Goal: Task Accomplishment & Management: Use online tool/utility

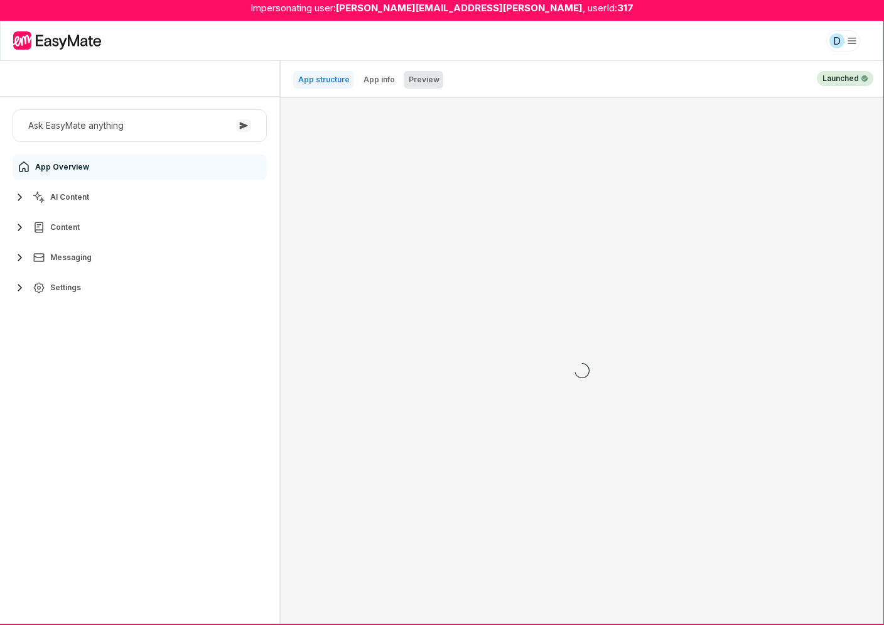
click at [430, 81] on p "Preview" at bounding box center [424, 80] width 31 height 10
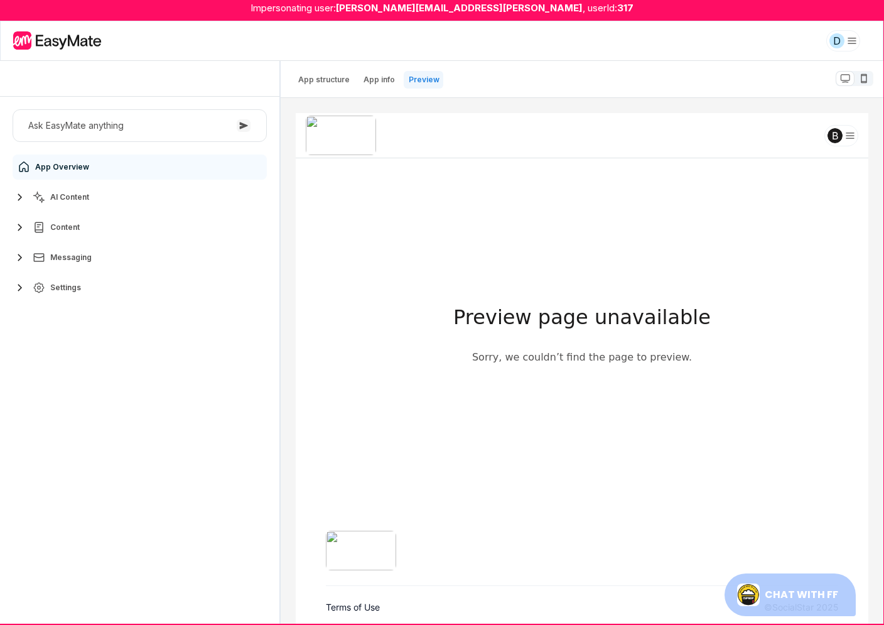
click at [821, 596] on span "Chat with FF" at bounding box center [800, 593] width 73 height 11
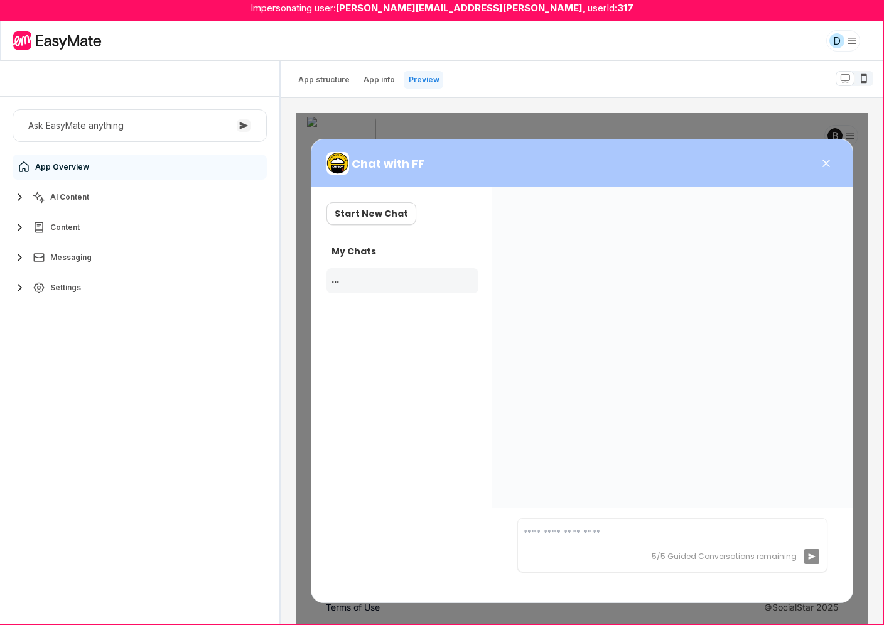
click at [63, 279] on button "Settings" at bounding box center [140, 287] width 254 height 25
click at [85, 362] on link "Styling" at bounding box center [147, 367] width 235 height 25
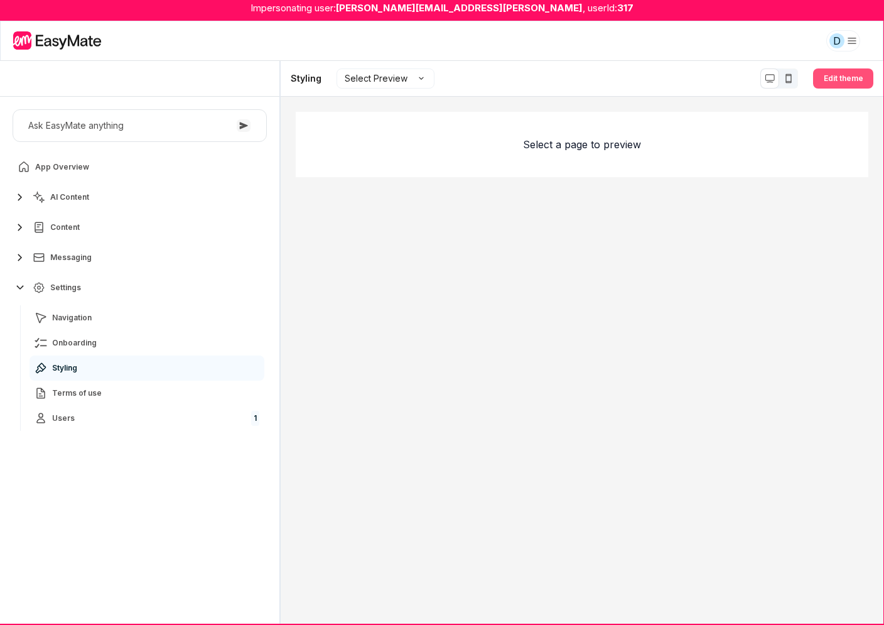
click at [842, 81] on button "Edit theme" at bounding box center [843, 78] width 60 height 20
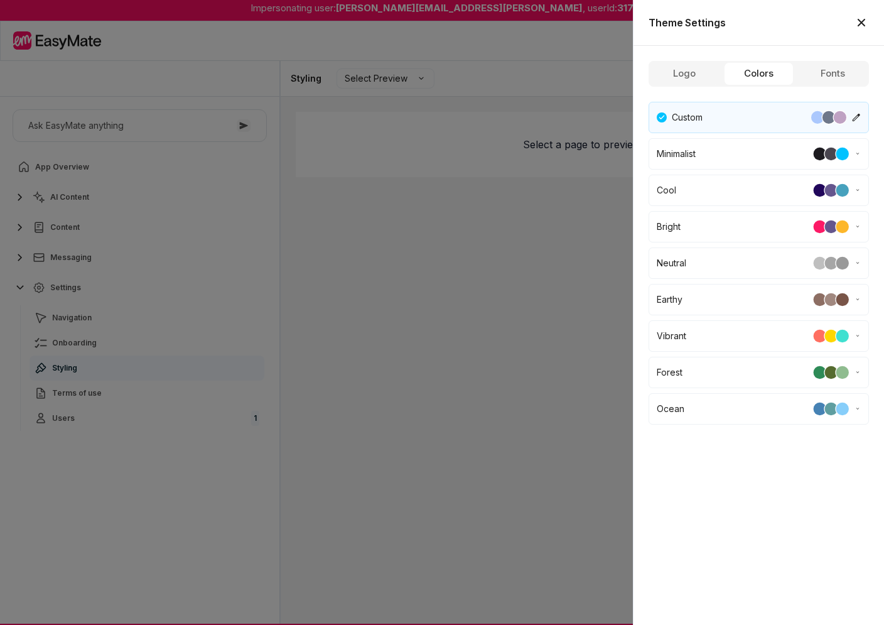
click at [782, 73] on button "Colors" at bounding box center [758, 73] width 69 height 23
click at [779, 151] on div "minimalist" at bounding box center [759, 153] width 204 height 15
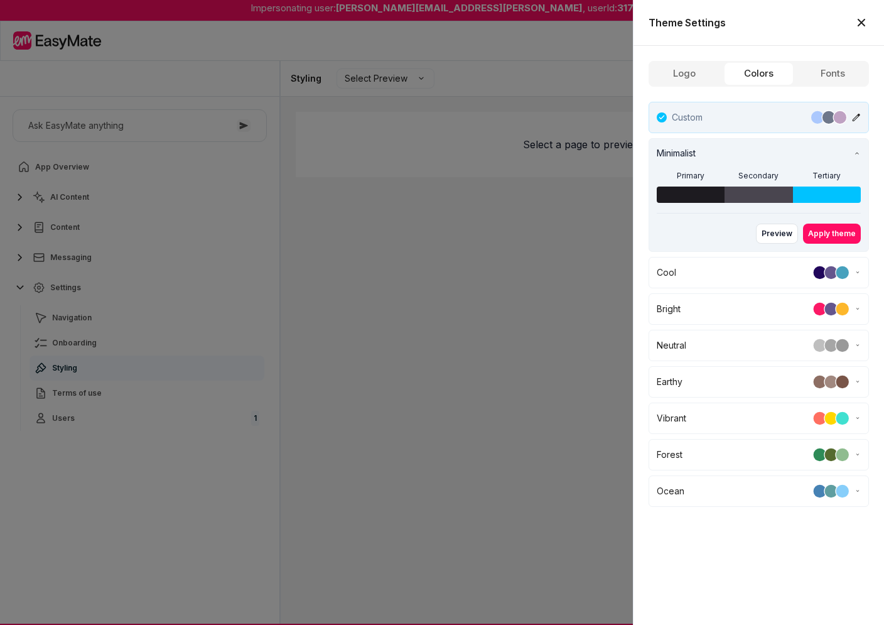
click at [777, 129] on button "Custom" at bounding box center [759, 117] width 220 height 31
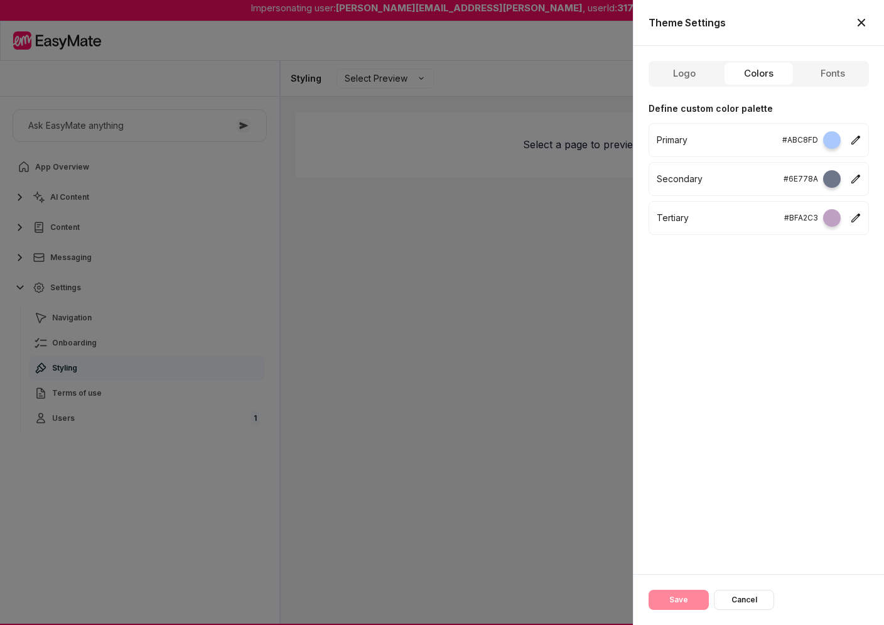
click at [791, 138] on p "#ABC8FD" at bounding box center [800, 140] width 36 height 13
click at [765, 74] on button "Colors" at bounding box center [758, 73] width 69 height 23
click at [832, 141] on div at bounding box center [832, 140] width 18 height 18
click at [748, 595] on button "Cancel" at bounding box center [744, 600] width 60 height 20
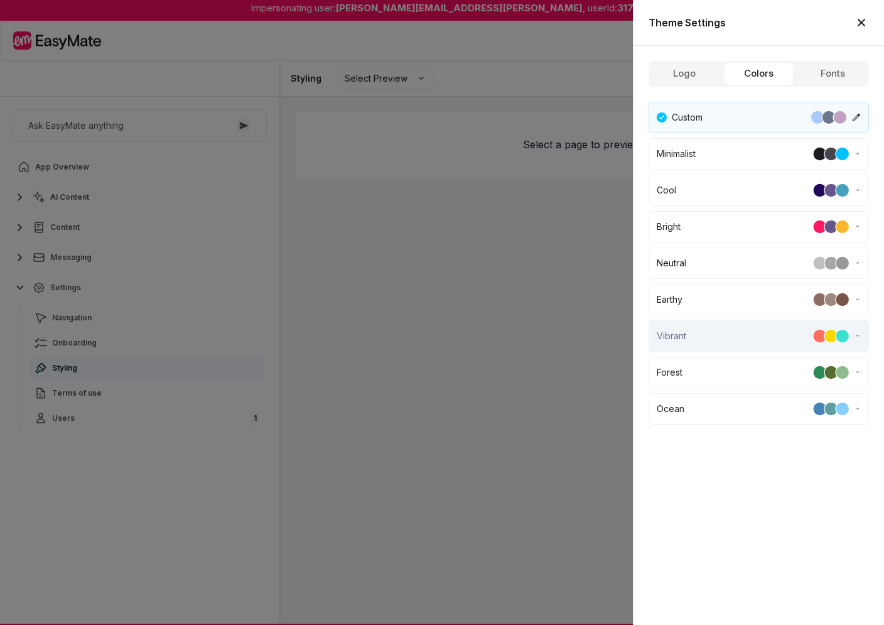
click at [776, 329] on div "vibrant" at bounding box center [759, 335] width 204 height 15
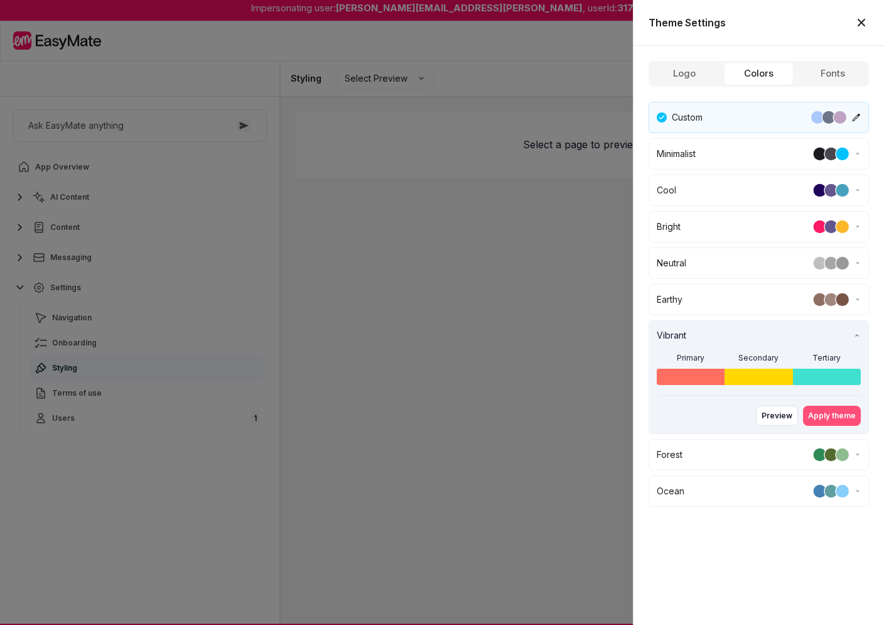
click at [822, 418] on button "Apply theme" at bounding box center [832, 416] width 58 height 20
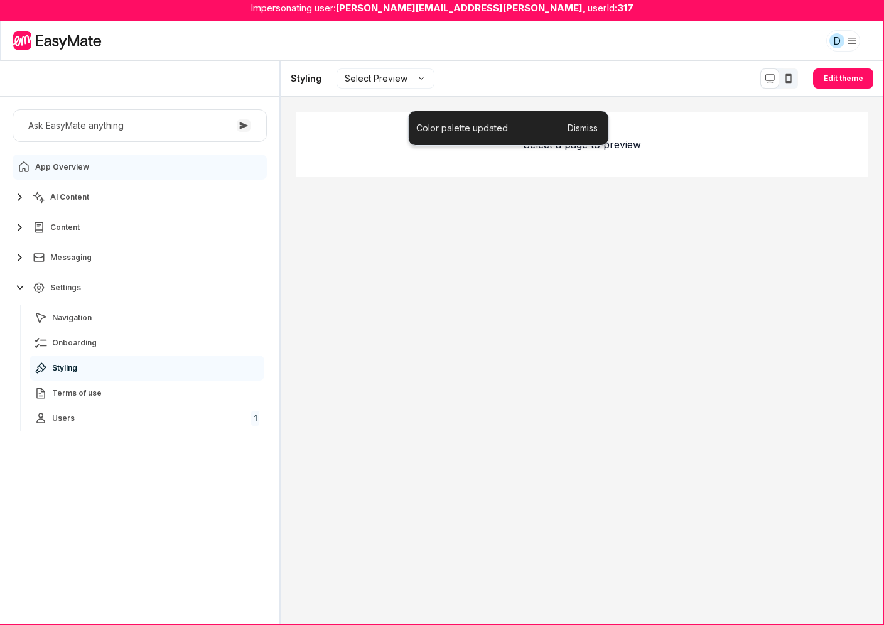
click at [173, 166] on link "App Overview" at bounding box center [140, 166] width 254 height 25
type textarea "*"
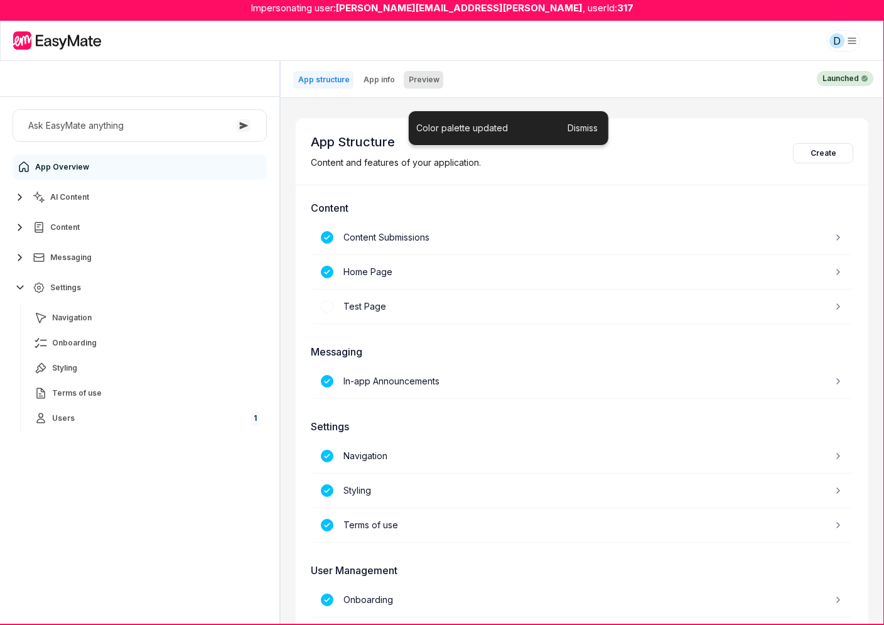
click at [423, 80] on p "Preview" at bounding box center [424, 80] width 31 height 10
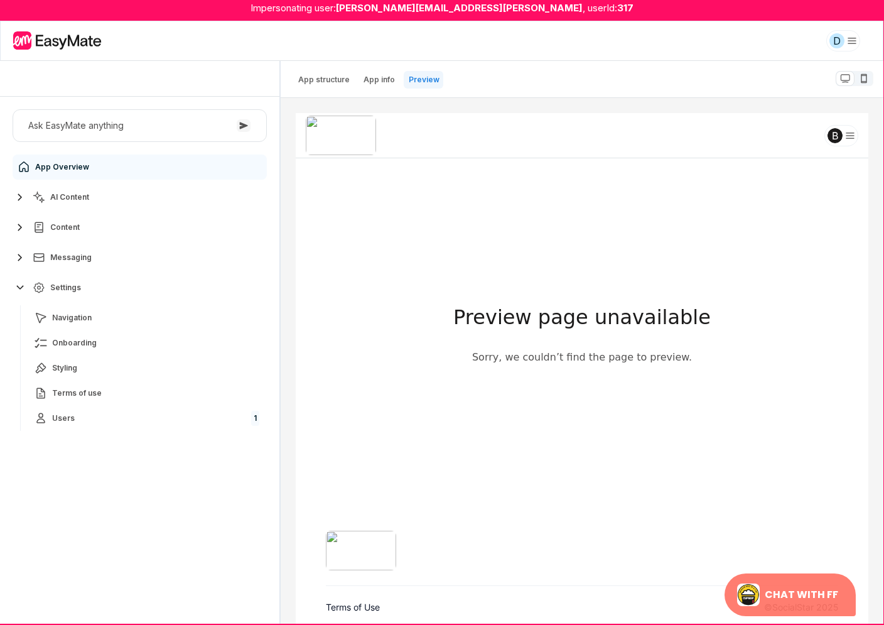
click at [781, 583] on button "Chat with FF" at bounding box center [789, 594] width 131 height 43
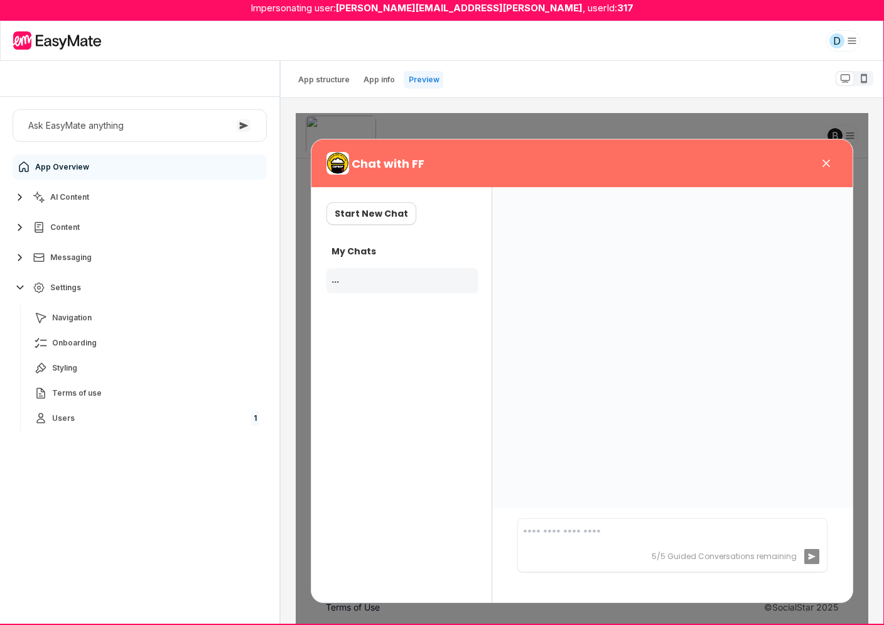
click at [740, 542] on textarea at bounding box center [671, 537] width 299 height 23
type textarea "******"
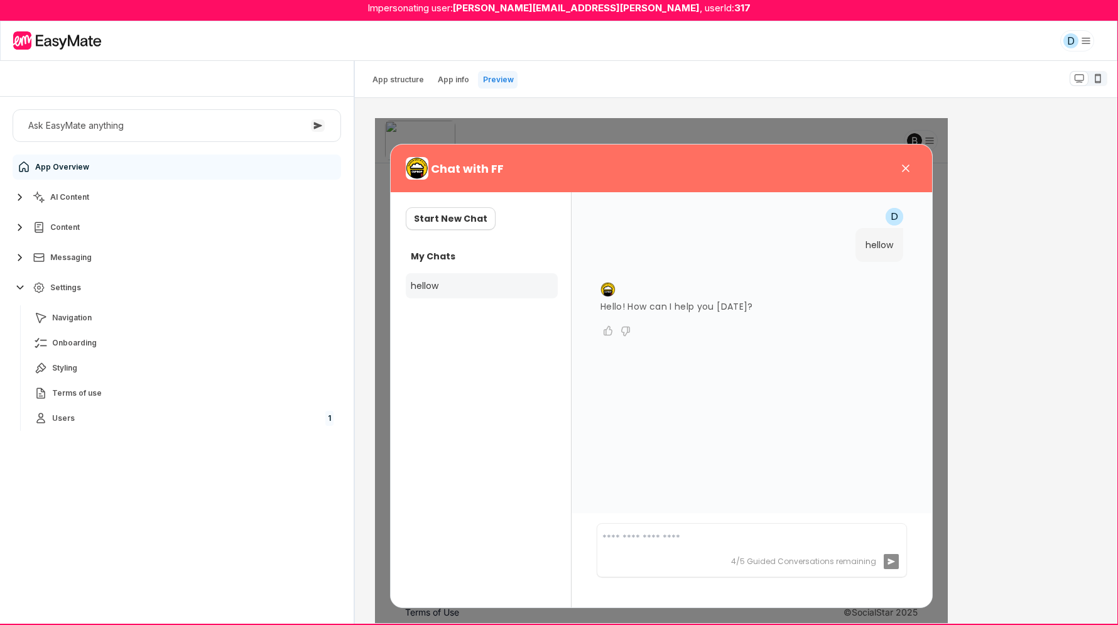
scroll to position [13, 0]
type textarea "*"
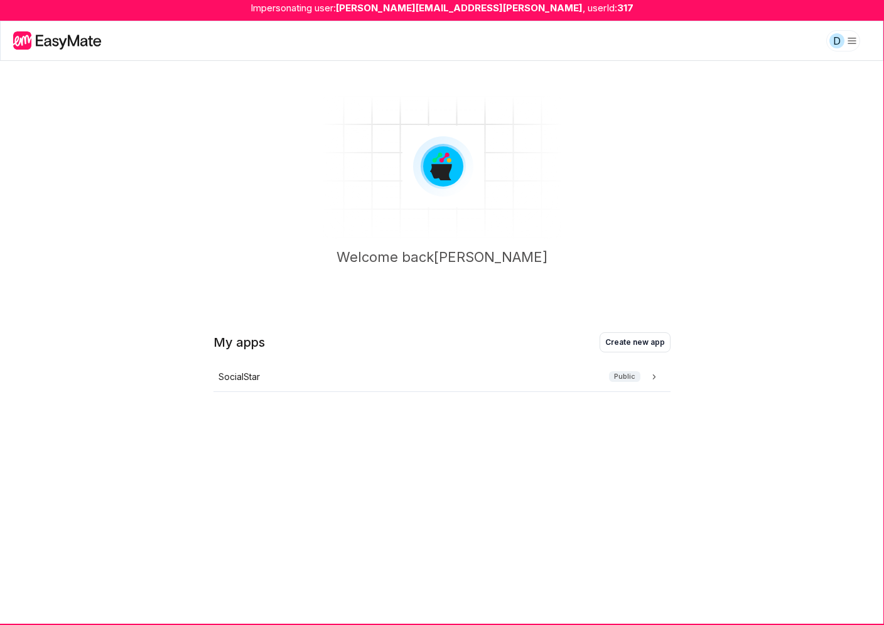
click at [849, 36] on html "Impersonating user: dennis@buela.ai , userId: 317 D Welcome back Dennis My apps…" at bounding box center [442, 312] width 884 height 625
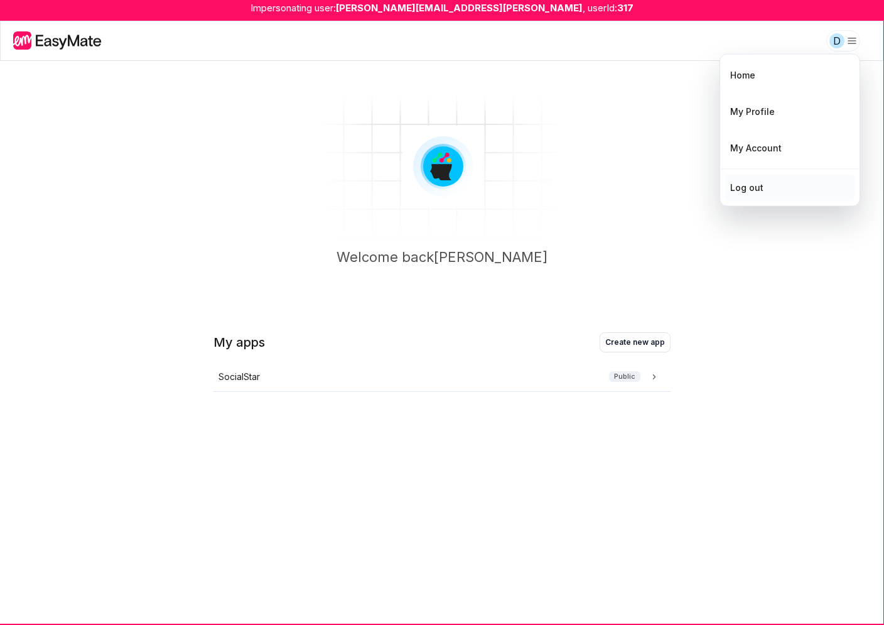
click at [801, 185] on div "Log out" at bounding box center [789, 188] width 129 height 26
